Goal: Task Accomplishment & Management: Manage account settings

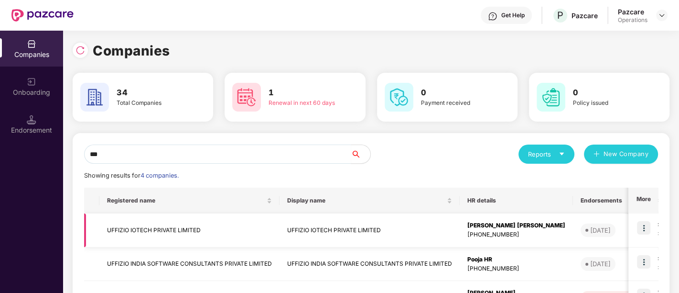
scroll to position [108, 0]
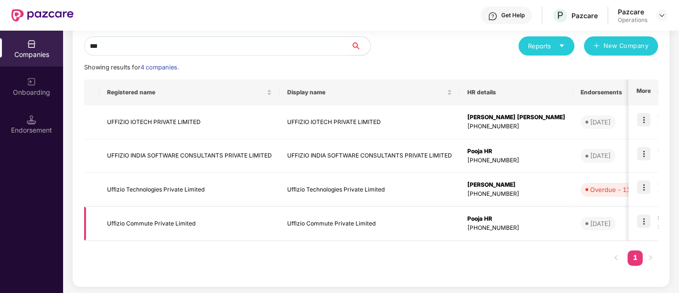
click at [152, 218] on td "Uffizio Commute Private Limited" at bounding box center [189, 223] width 180 height 34
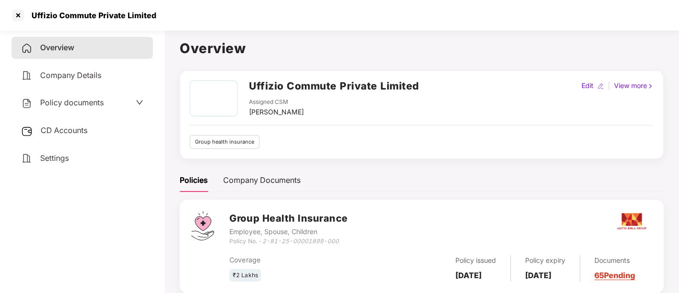
click at [80, 98] on span "Policy documents" at bounding box center [72, 103] width 64 height 10
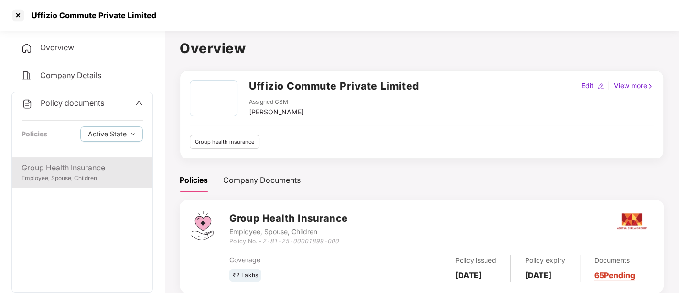
click at [82, 168] on div "Group Health Insurance" at bounding box center [82, 168] width 121 height 12
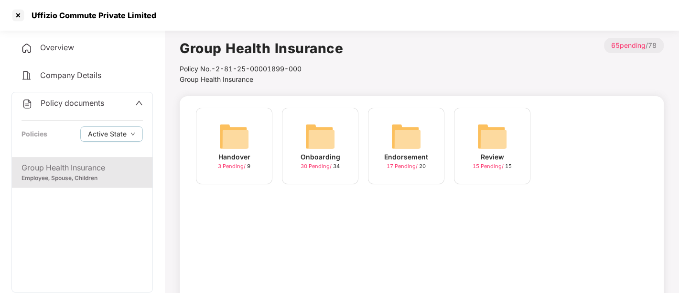
click at [319, 167] on span "30 Pending /" at bounding box center [317, 166] width 33 height 7
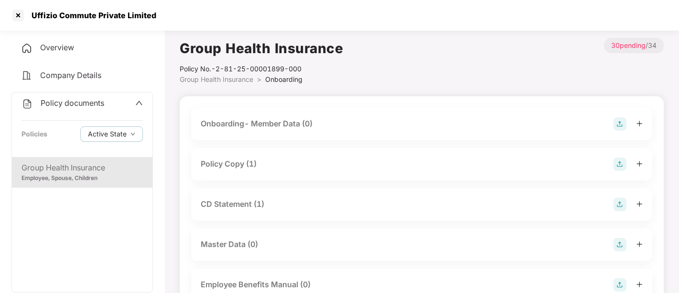
click at [78, 171] on div "Group Health Insurance" at bounding box center [82, 168] width 121 height 12
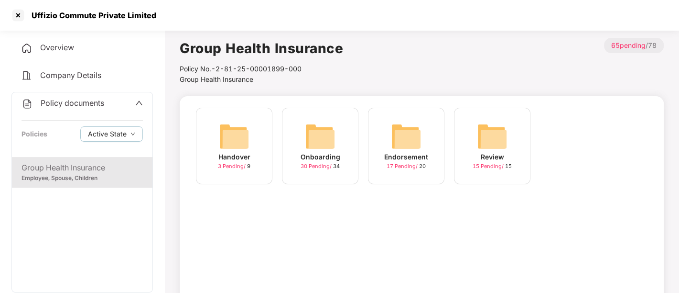
click at [398, 165] on span "17 Pending /" at bounding box center [403, 166] width 33 height 7
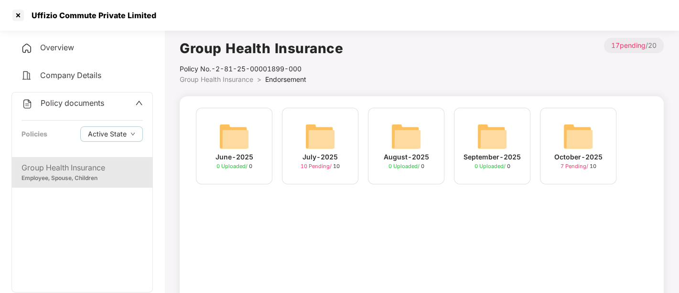
click at [563, 167] on span "7 Pending /" at bounding box center [575, 166] width 29 height 7
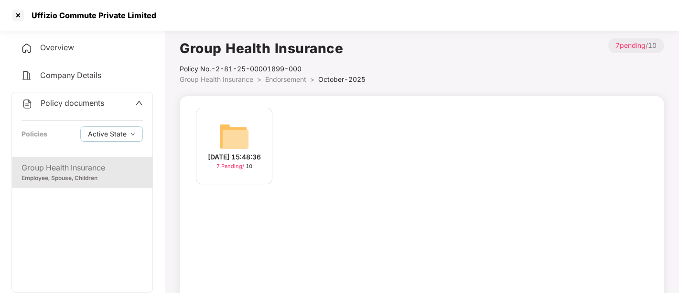
click at [230, 169] on span "7 Pending /" at bounding box center [231, 166] width 29 height 7
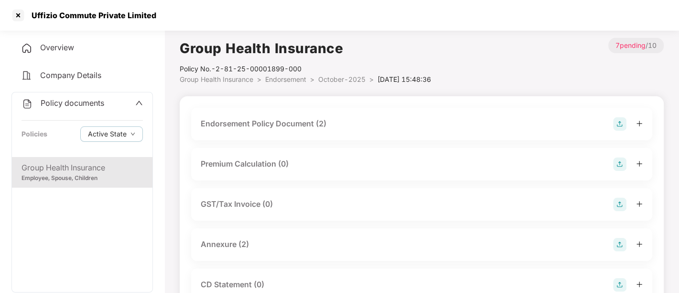
click at [364, 126] on div "Endorsement Policy Document (2)" at bounding box center [422, 123] width 442 height 13
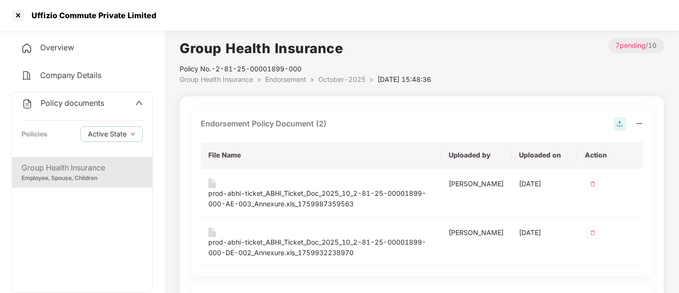
scroll to position [123, 0]
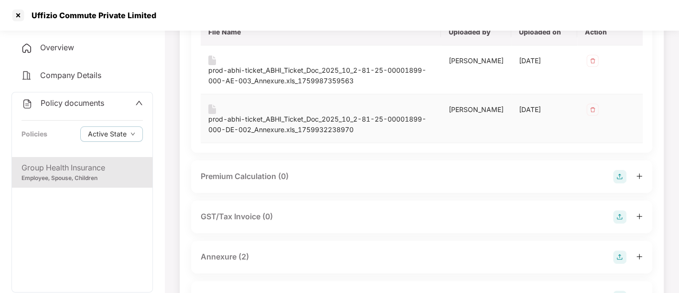
click at [588, 112] on img at bounding box center [592, 109] width 15 height 15
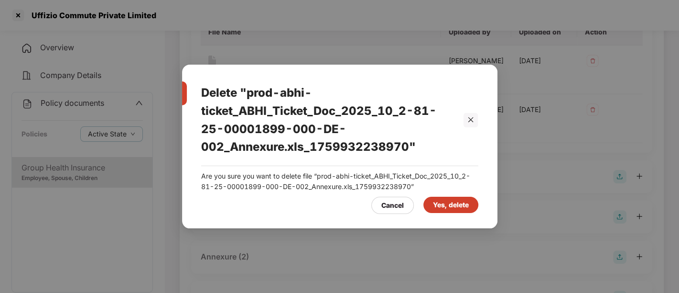
click at [455, 205] on div "Yes, delete" at bounding box center [451, 204] width 36 height 11
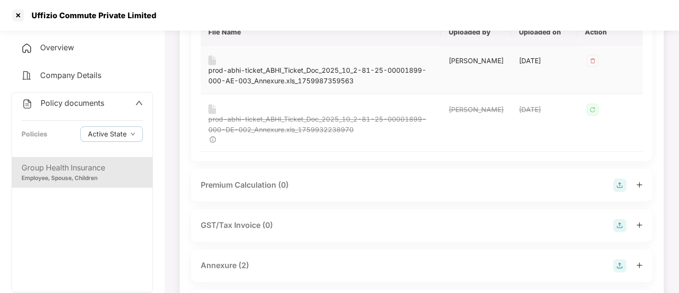
click at [591, 65] on img at bounding box center [592, 60] width 15 height 15
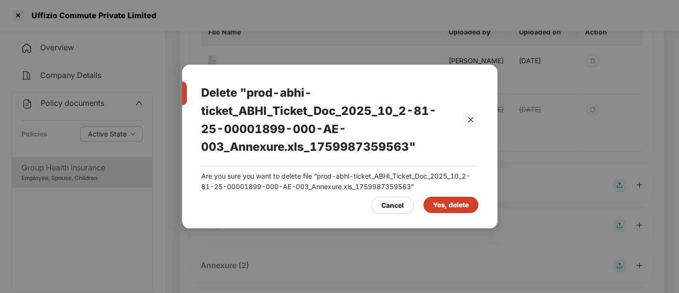
click at [455, 209] on div "Yes, delete" at bounding box center [451, 204] width 36 height 11
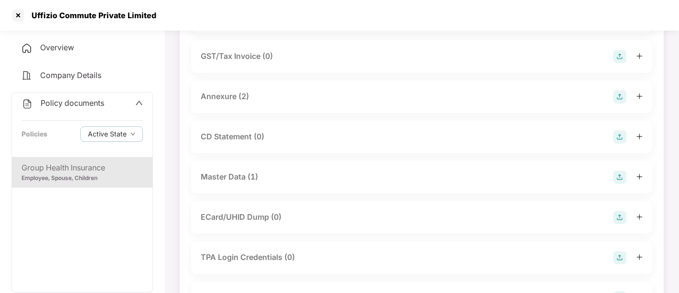
scroll to position [310, 0]
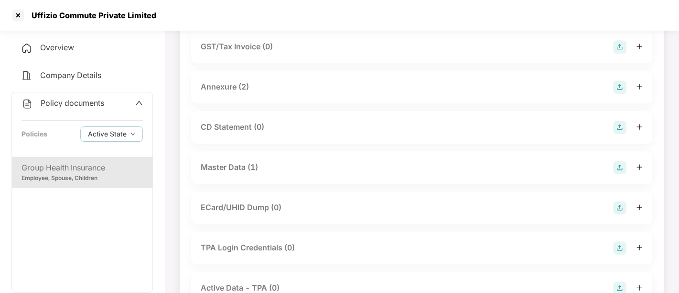
click at [277, 78] on div "Annexure (2)" at bounding box center [421, 87] width 461 height 33
click at [257, 85] on div "Annexure (2)" at bounding box center [422, 86] width 442 height 13
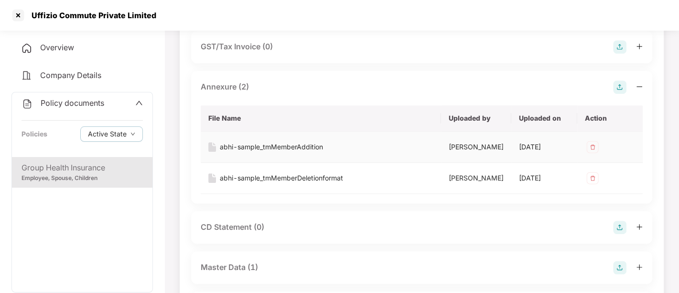
click at [595, 141] on img at bounding box center [592, 146] width 15 height 15
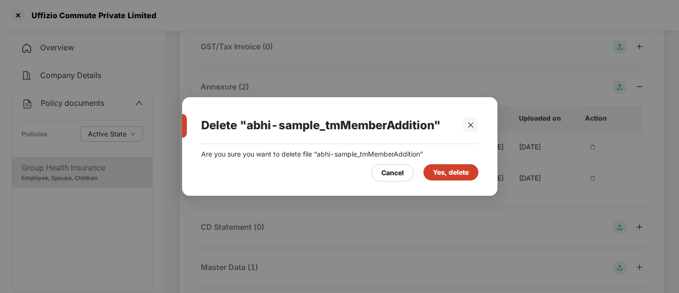
click at [452, 169] on div "Yes, delete" at bounding box center [451, 172] width 36 height 11
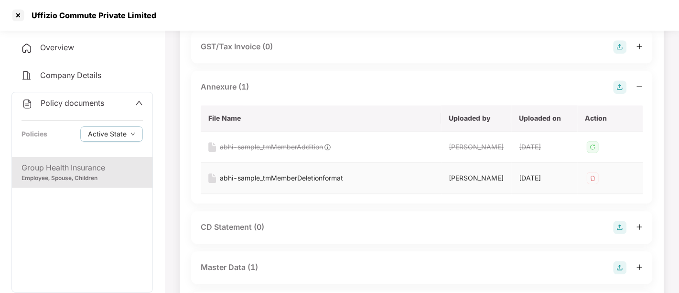
click at [590, 176] on img at bounding box center [592, 177] width 15 height 15
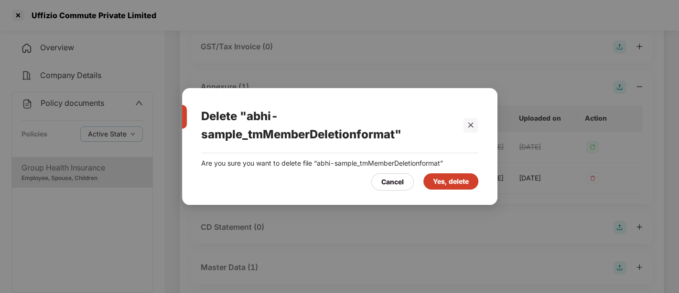
click at [459, 182] on div "Yes, delete" at bounding box center [451, 181] width 36 height 11
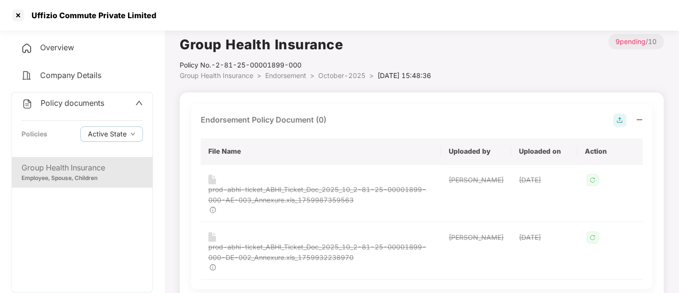
scroll to position [0, 0]
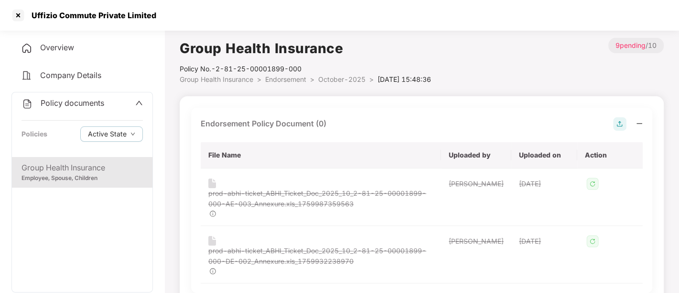
click at [618, 129] on img at bounding box center [619, 123] width 13 height 13
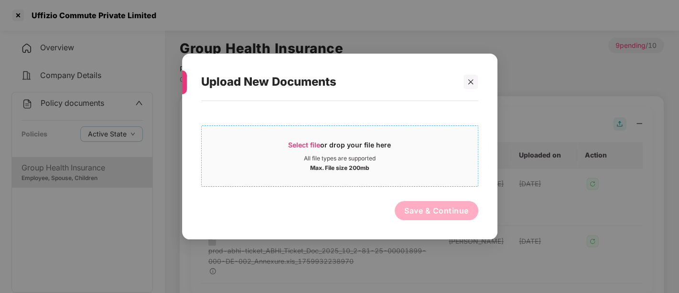
click at [302, 146] on span "Select file" at bounding box center [304, 145] width 32 height 8
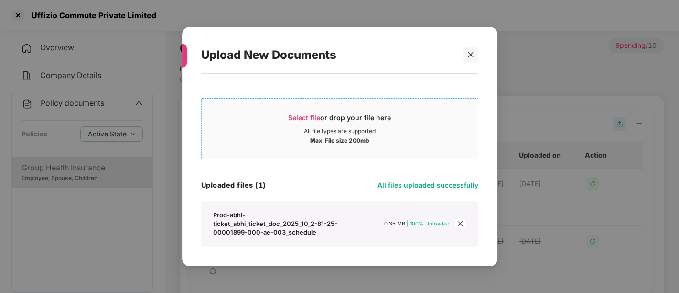
click at [310, 118] on span "Select file" at bounding box center [304, 117] width 32 height 8
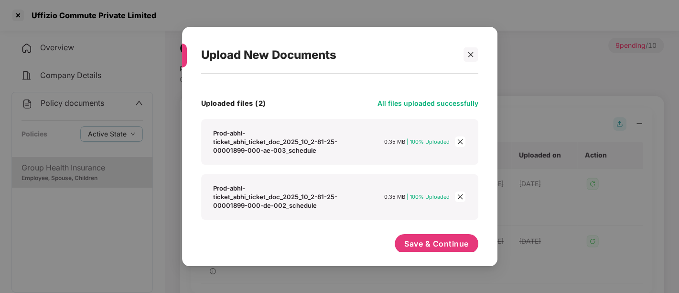
scroll to position [87, 0]
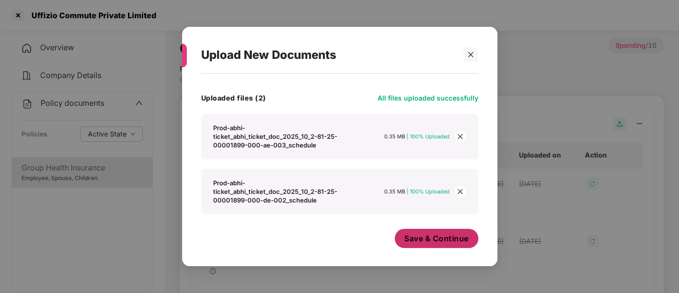
click at [404, 238] on span "Save & Continue" at bounding box center [436, 238] width 65 height 11
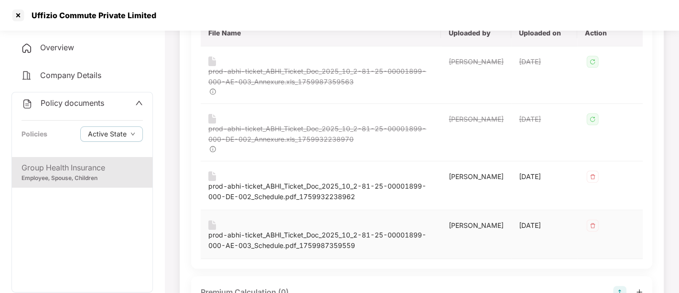
scroll to position [13, 0]
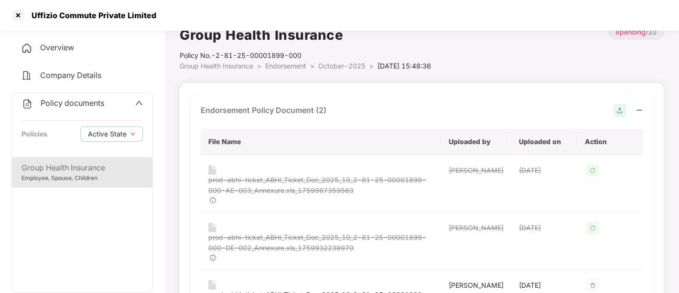
click at [619, 112] on img at bounding box center [619, 110] width 13 height 13
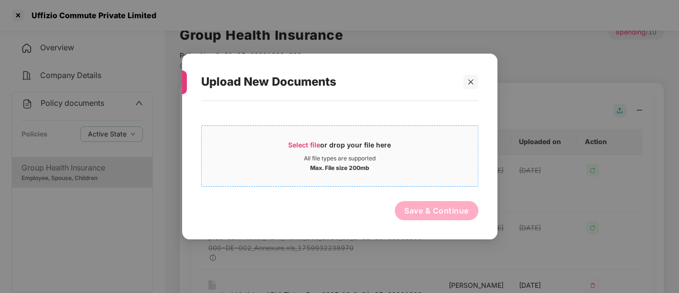
click at [302, 140] on div "Select file or drop your file here" at bounding box center [339, 147] width 103 height 14
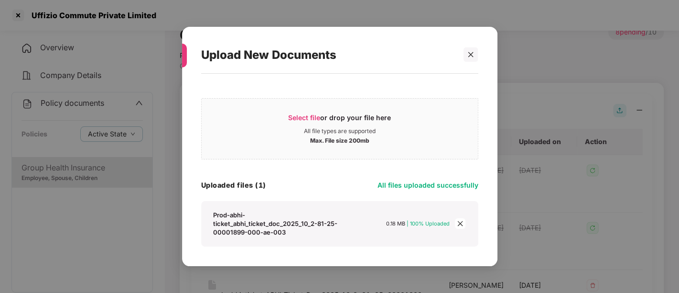
scroll to position [32, 0]
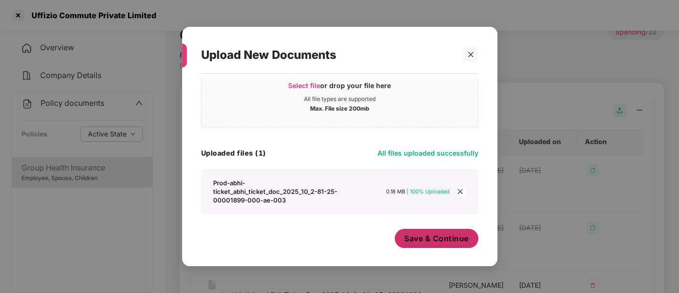
click at [445, 237] on span "Save & Continue" at bounding box center [436, 238] width 65 height 11
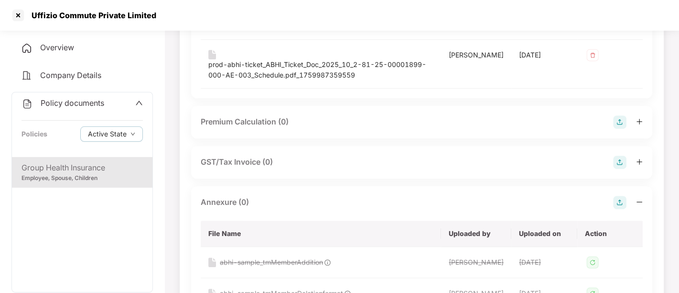
scroll to position [451, 0]
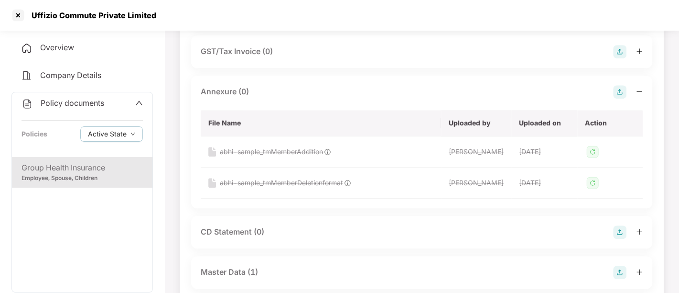
click at [619, 92] on img at bounding box center [619, 91] width 13 height 13
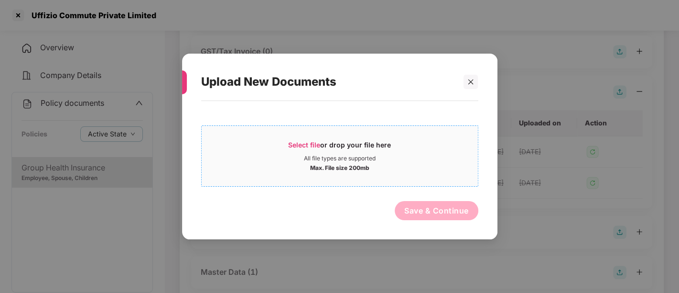
click at [311, 145] on span "Select file" at bounding box center [304, 145] width 32 height 8
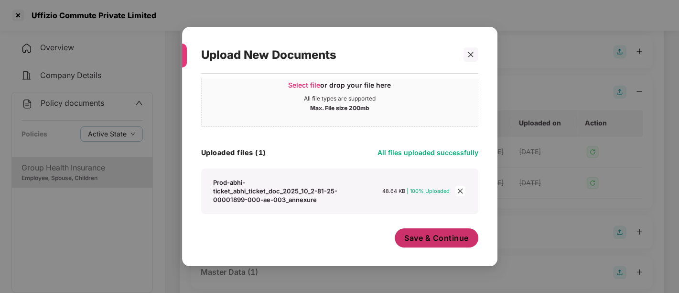
scroll to position [32, 0]
click at [436, 235] on span "Save & Continue" at bounding box center [436, 238] width 65 height 11
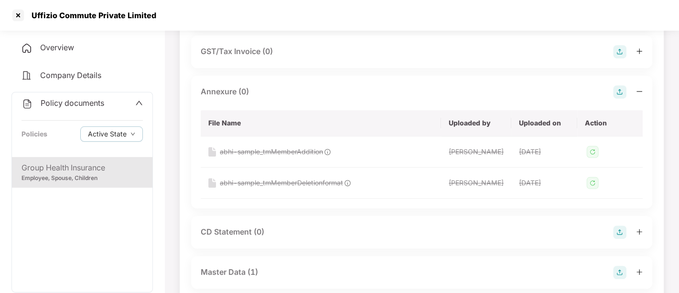
scroll to position [0, 0]
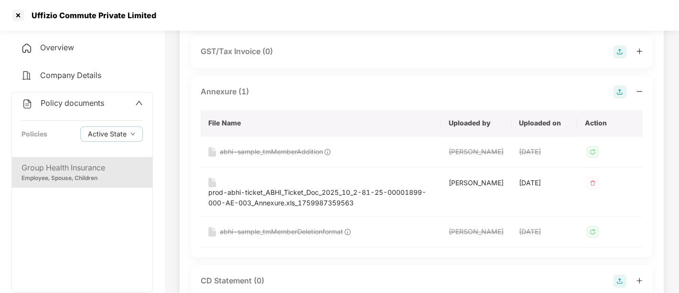
click at [618, 93] on img at bounding box center [619, 91] width 13 height 13
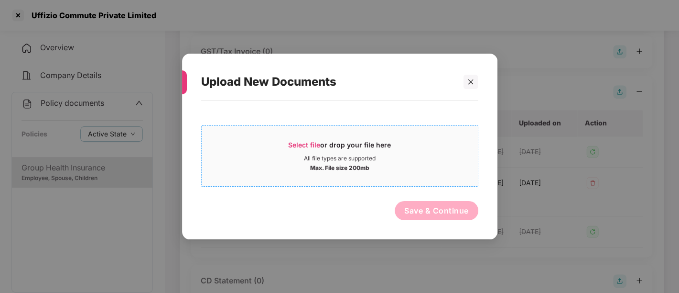
click at [302, 141] on span "Select file" at bounding box center [304, 145] width 32 height 8
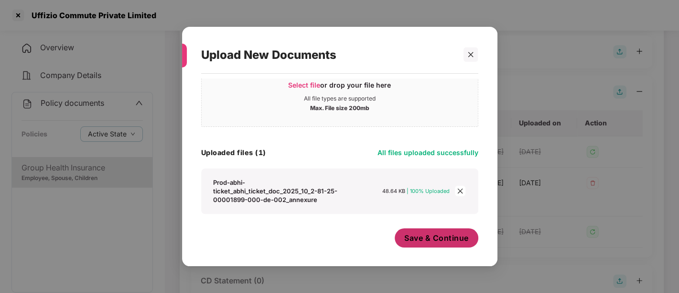
scroll to position [32, 0]
click at [437, 239] on span "Save & Continue" at bounding box center [436, 238] width 65 height 11
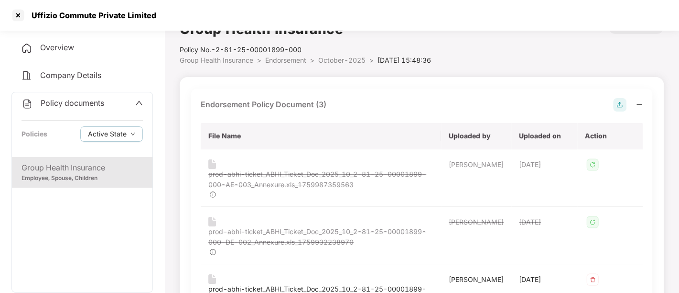
scroll to position [13, 0]
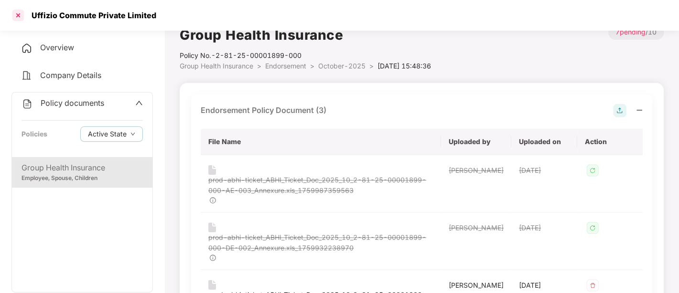
click at [18, 17] on div at bounding box center [18, 15] width 15 height 15
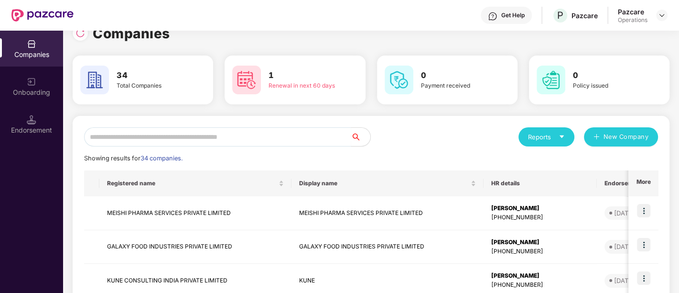
scroll to position [0, 0]
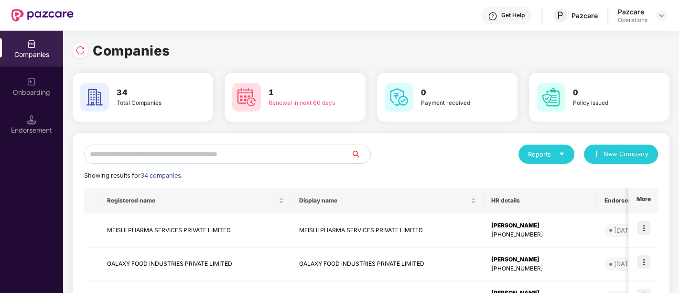
click at [147, 158] on input "text" at bounding box center [217, 153] width 267 height 19
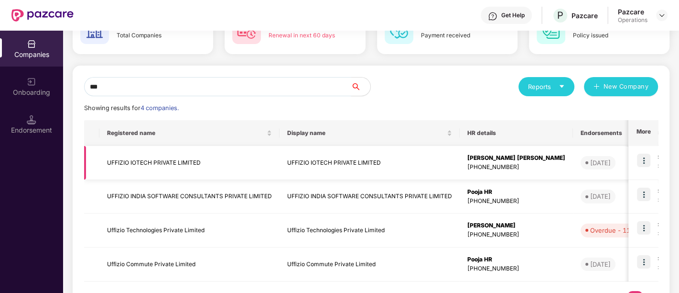
scroll to position [69, 0]
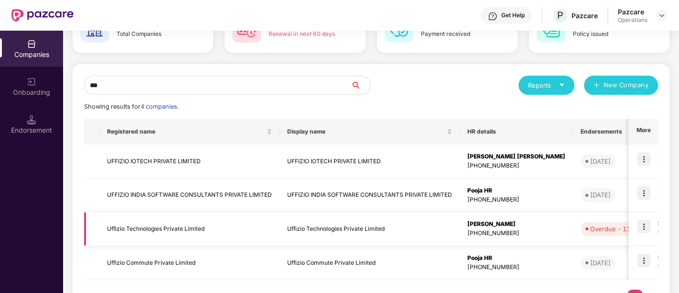
type input "***"
click at [154, 230] on td "Uffizio Technologies Private Limited" at bounding box center [189, 229] width 180 height 34
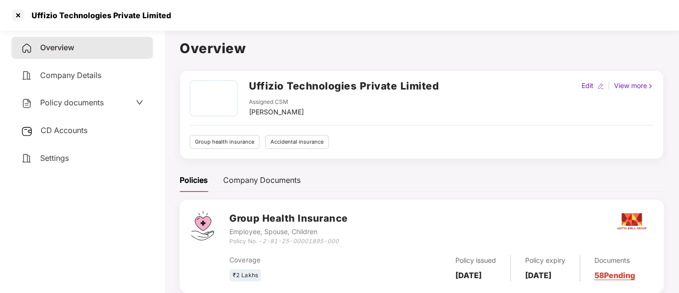
click at [103, 103] on span "Policy documents" at bounding box center [72, 103] width 64 height 10
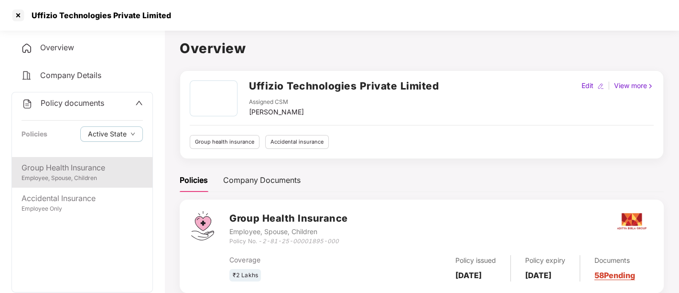
click at [56, 170] on div "Group Health Insurance" at bounding box center [82, 168] width 121 height 12
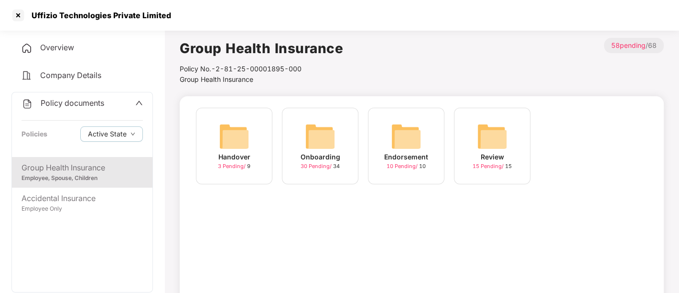
click at [400, 165] on span "10 Pending /" at bounding box center [403, 166] width 33 height 7
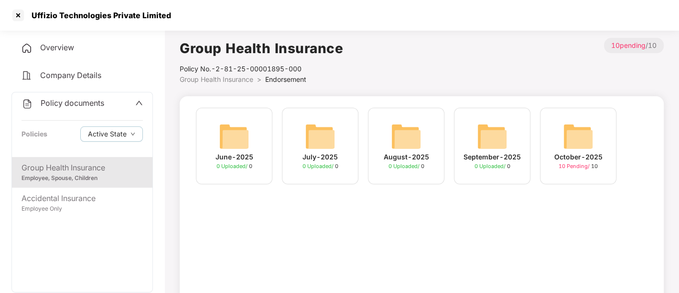
click at [583, 167] on span "10 Pending /" at bounding box center [575, 166] width 33 height 7
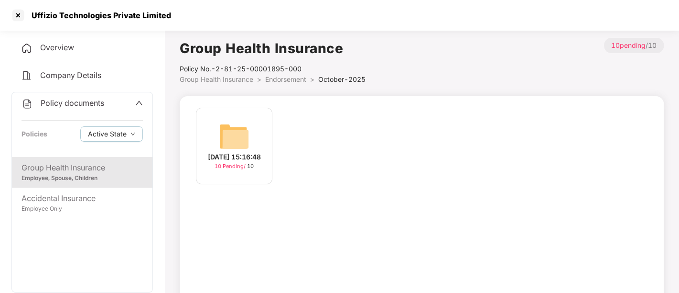
click at [228, 169] on span "10 Pending /" at bounding box center [231, 166] width 33 height 7
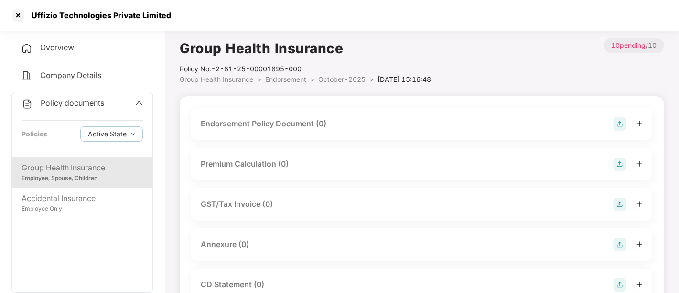
click at [620, 126] on img at bounding box center [619, 123] width 13 height 13
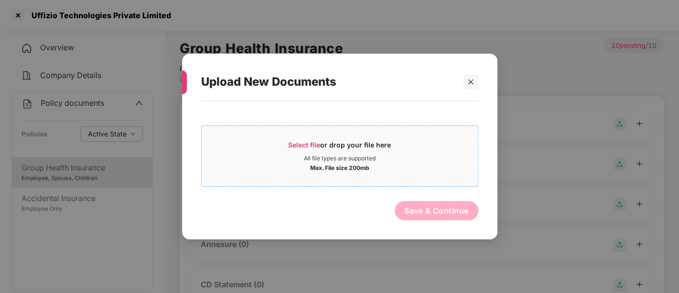
click at [304, 144] on span "Select file" at bounding box center [304, 145] width 32 height 8
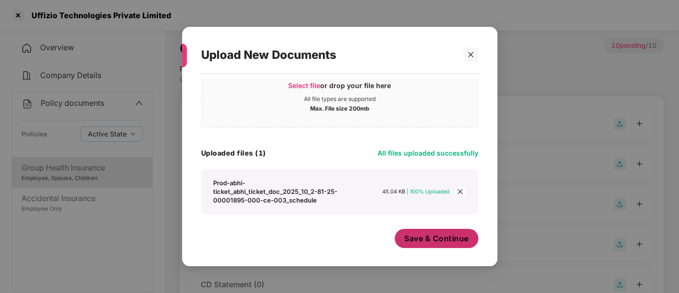
scroll to position [32, 0]
click at [417, 236] on span "Save & Continue" at bounding box center [436, 238] width 65 height 11
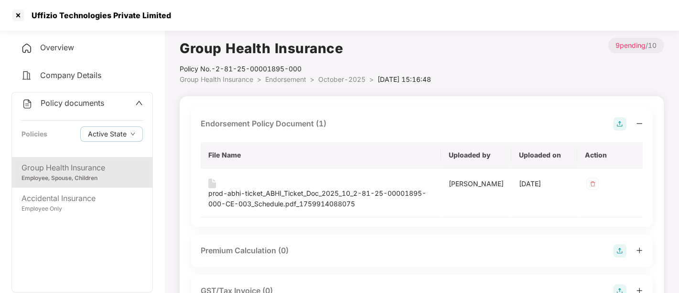
click at [621, 123] on img at bounding box center [619, 123] width 13 height 13
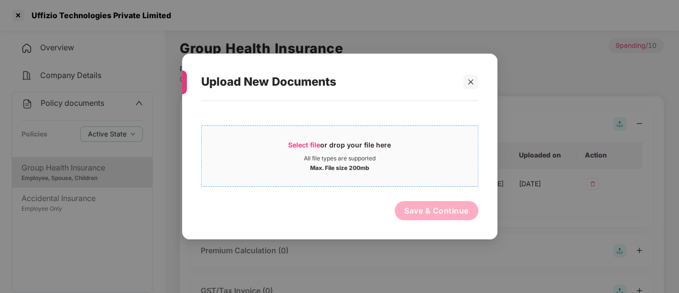
click at [318, 143] on span "Select file" at bounding box center [304, 145] width 32 height 8
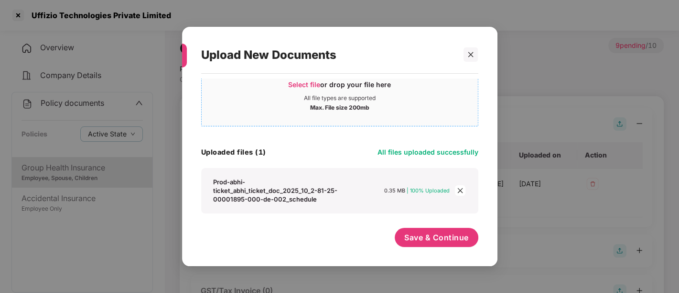
scroll to position [32, 0]
click at [309, 85] on span "Select file" at bounding box center [304, 85] width 32 height 8
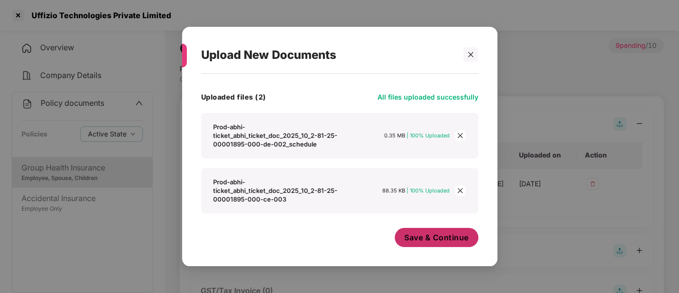
scroll to position [87, 0]
click at [421, 235] on span "Save & Continue" at bounding box center [436, 238] width 65 height 11
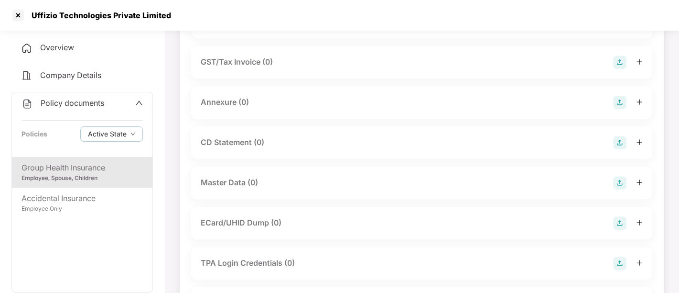
scroll to position [323, 0]
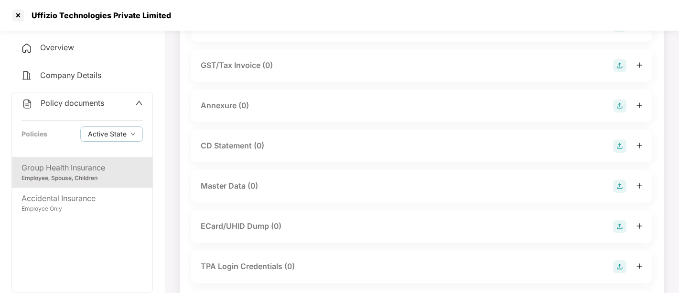
click at [617, 110] on img at bounding box center [619, 105] width 13 height 13
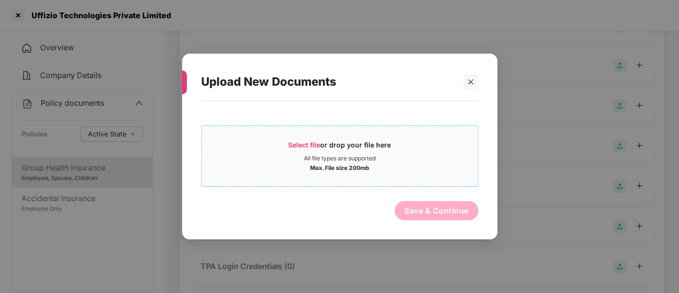
click at [309, 142] on span "Select file" at bounding box center [304, 145] width 32 height 8
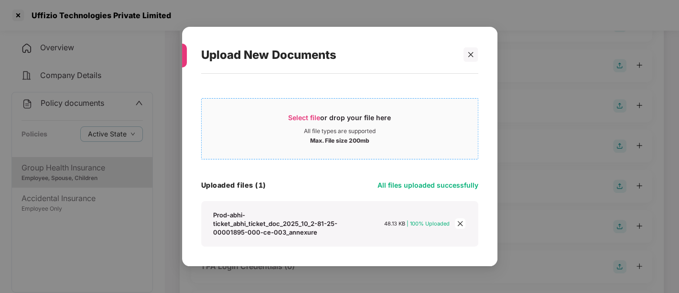
click at [307, 118] on span "Select file" at bounding box center [304, 117] width 32 height 8
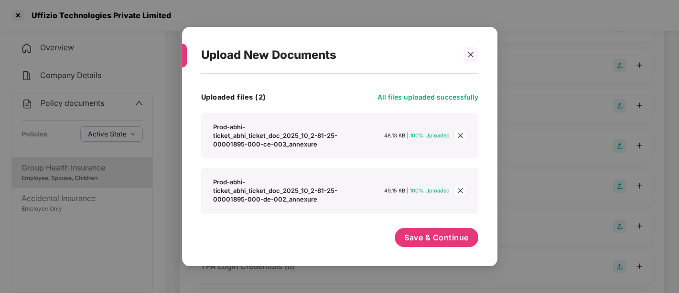
scroll to position [87, 0]
click at [422, 236] on span "Save & Continue" at bounding box center [436, 238] width 65 height 11
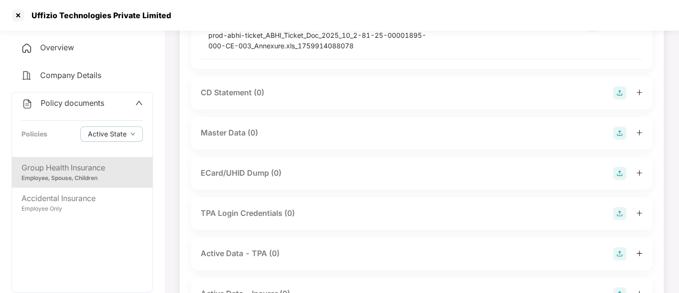
scroll to position [510, 0]
click at [621, 131] on img at bounding box center [619, 133] width 13 height 13
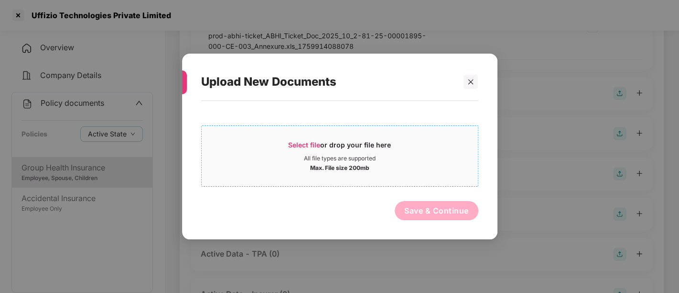
click at [317, 143] on span "Select file" at bounding box center [304, 145] width 32 height 8
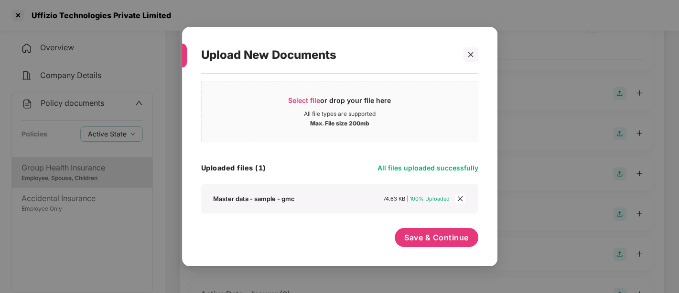
scroll to position [16, 0]
click at [461, 198] on icon "close" at bounding box center [460, 199] width 5 height 5
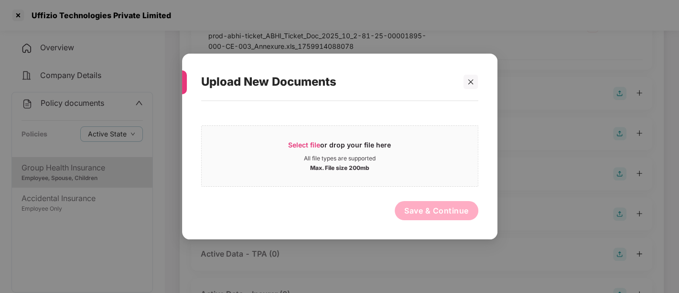
scroll to position [0, 0]
click at [315, 142] on span "Select file" at bounding box center [304, 145] width 32 height 8
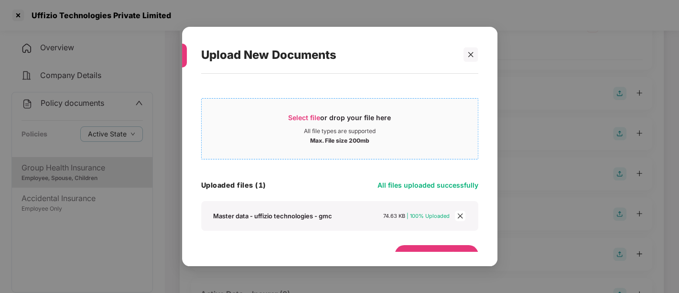
scroll to position [16, 0]
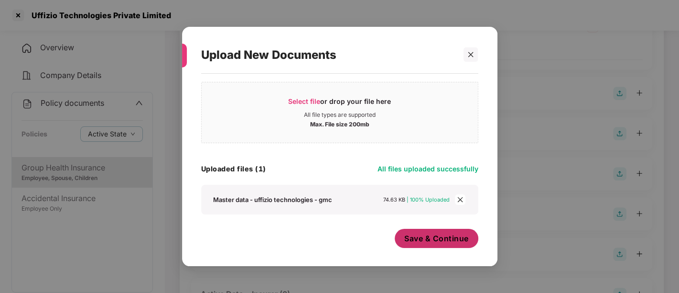
click at [430, 234] on span "Save & Continue" at bounding box center [436, 238] width 65 height 11
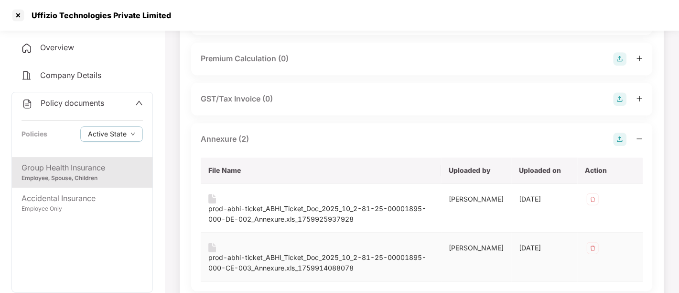
scroll to position [0, 0]
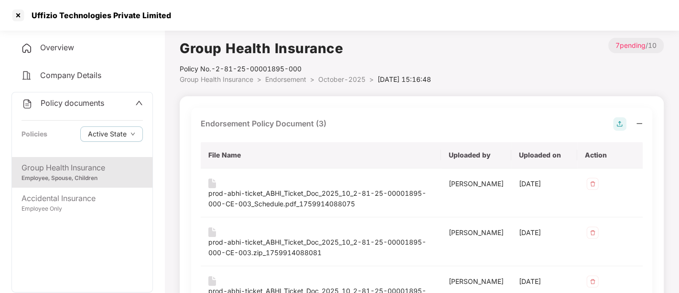
click at [501, 74] on div "Group Health Insurance Policy No.- 2-81-25-00001895-000 Group Health Insurance …" at bounding box center [422, 61] width 484 height 47
click at [19, 15] on div at bounding box center [18, 15] width 15 height 15
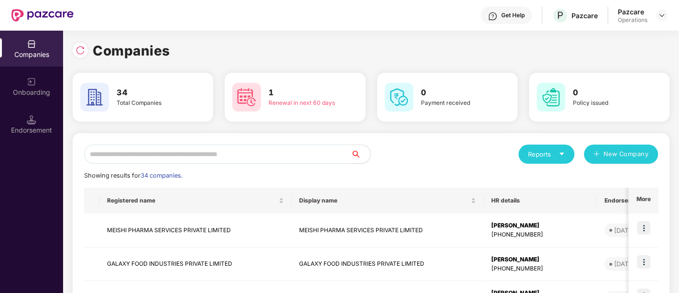
click at [184, 152] on input "text" at bounding box center [217, 153] width 267 height 19
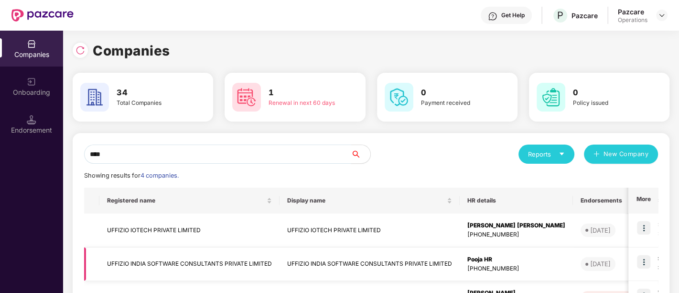
scroll to position [105, 0]
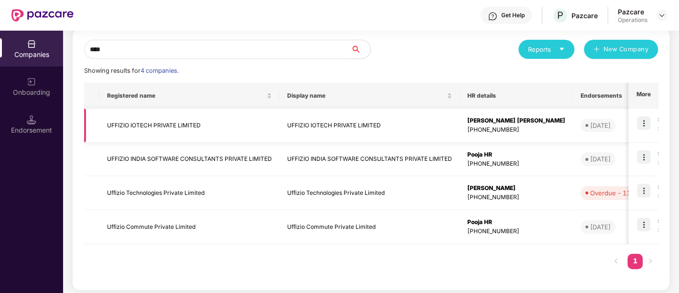
type input "****"
click at [152, 126] on td "UFFIZIO IOTECH PRIVATE LIMITED" at bounding box center [189, 125] width 180 height 34
